Goal: Task Accomplishment & Management: Complete application form

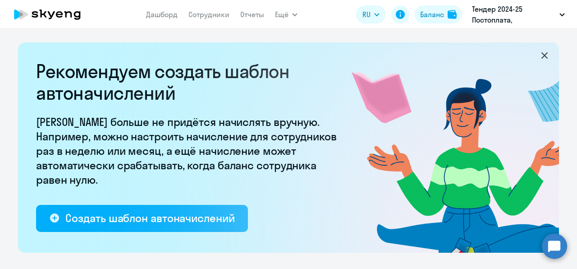
select select "10"
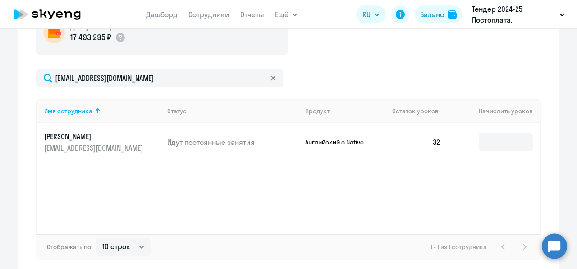
click at [402, 201] on div "Имя сотрудника Статус Продукт Остаток уроков [PERSON_NAME] уроков [PERSON_NAME]…" at bounding box center [288, 166] width 505 height 135
click at [187, 18] on nav "Дашборд Сотрудники Отчеты" at bounding box center [205, 14] width 118 height 18
click at [192, 17] on link "Сотрудники" at bounding box center [209, 14] width 41 height 9
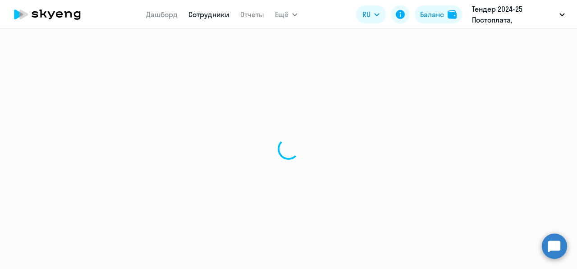
select select "30"
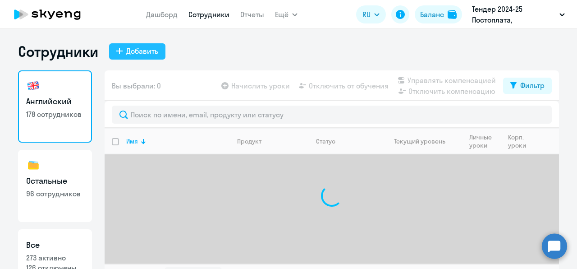
click at [138, 47] on div "Добавить" at bounding box center [142, 51] width 32 height 11
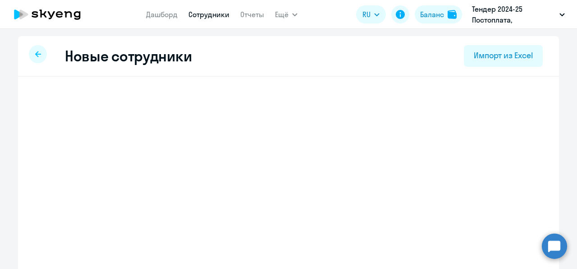
select select "english_adult_not_native_speaker"
select select "3"
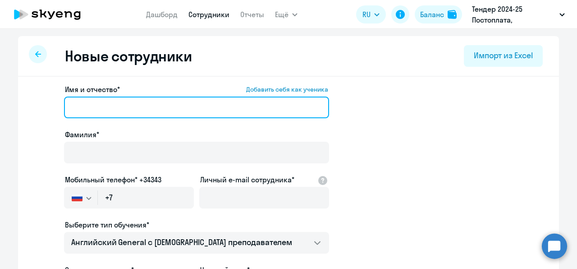
click at [135, 98] on input "Имя и отчество* Добавить себя как ученика" at bounding box center [196, 108] width 265 height 22
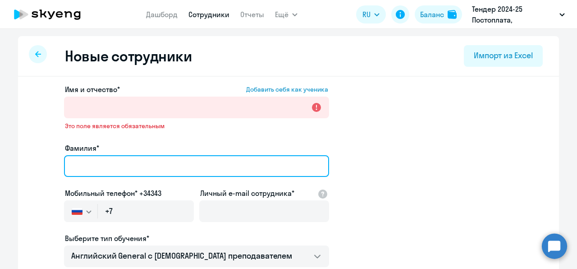
click at [87, 152] on div "Фамилия*" at bounding box center [196, 162] width 265 height 38
paste input "Бароян"
type input "Бароян"
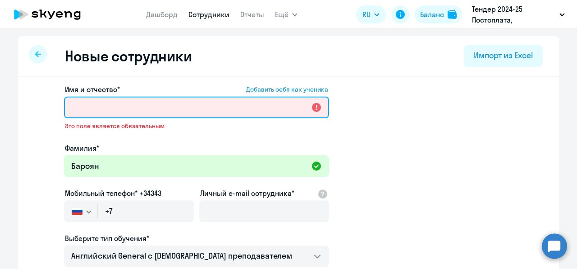
click at [113, 111] on input "Имя и отчество* Добавить себя как ученика" at bounding box center [196, 108] width 265 height 22
paste input "[PERSON_NAME]"
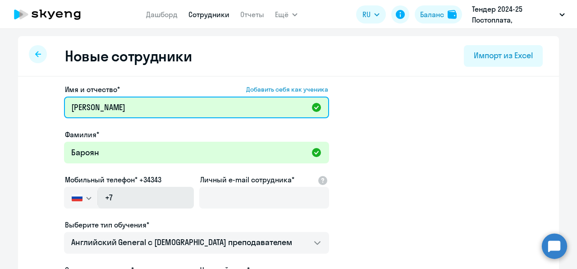
type input "[PERSON_NAME]"
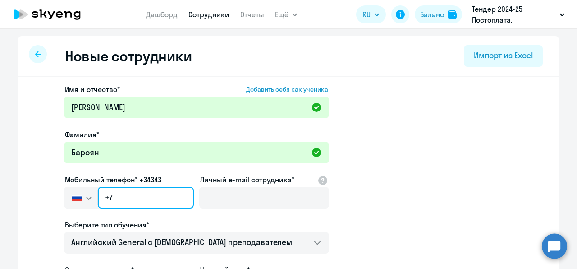
click at [139, 197] on input "+7" at bounding box center [146, 198] width 96 height 22
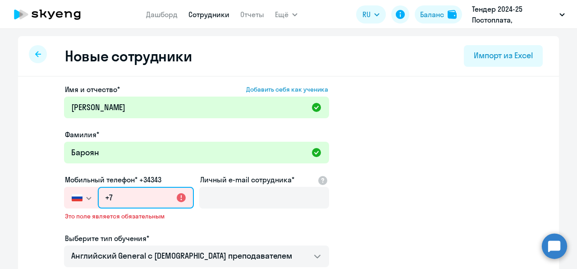
paste input "[PHONE_NUMBER]"
type input "[PHONE_NUMBER]"
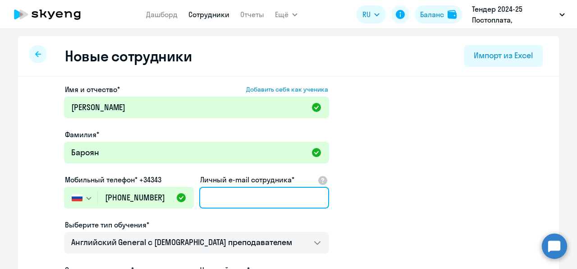
click at [226, 206] on input "Личный e-mail сотрудника*" at bounding box center [264, 198] width 130 height 22
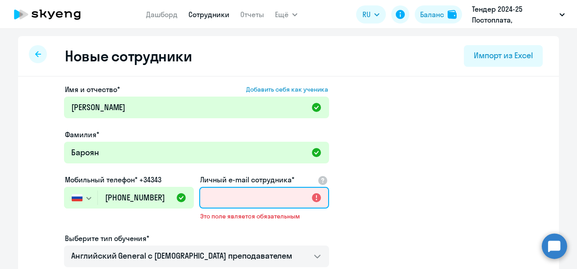
paste input "[EMAIL_ADDRESS][DOMAIN_NAME]"
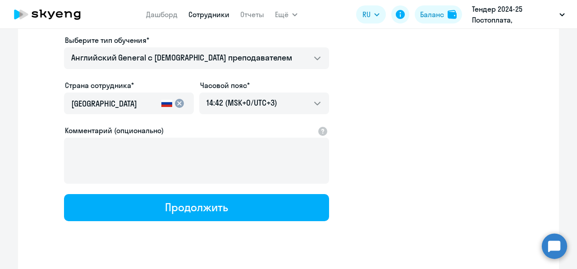
scroll to position [188, 0]
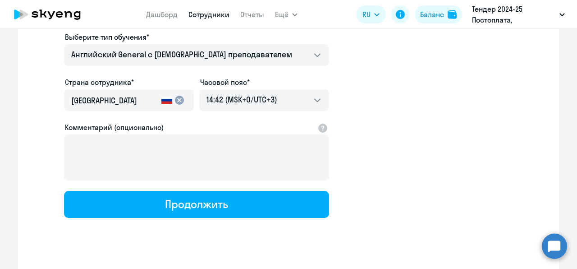
type input "[EMAIL_ADDRESS][DOMAIN_NAME]"
click at [245, 201] on button "Продолжить" at bounding box center [196, 204] width 265 height 27
select select "english_adult_not_native_speaker"
select select "3"
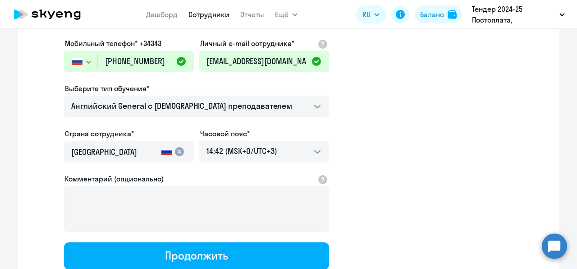
scroll to position [0, 0]
